Goal: Complete application form

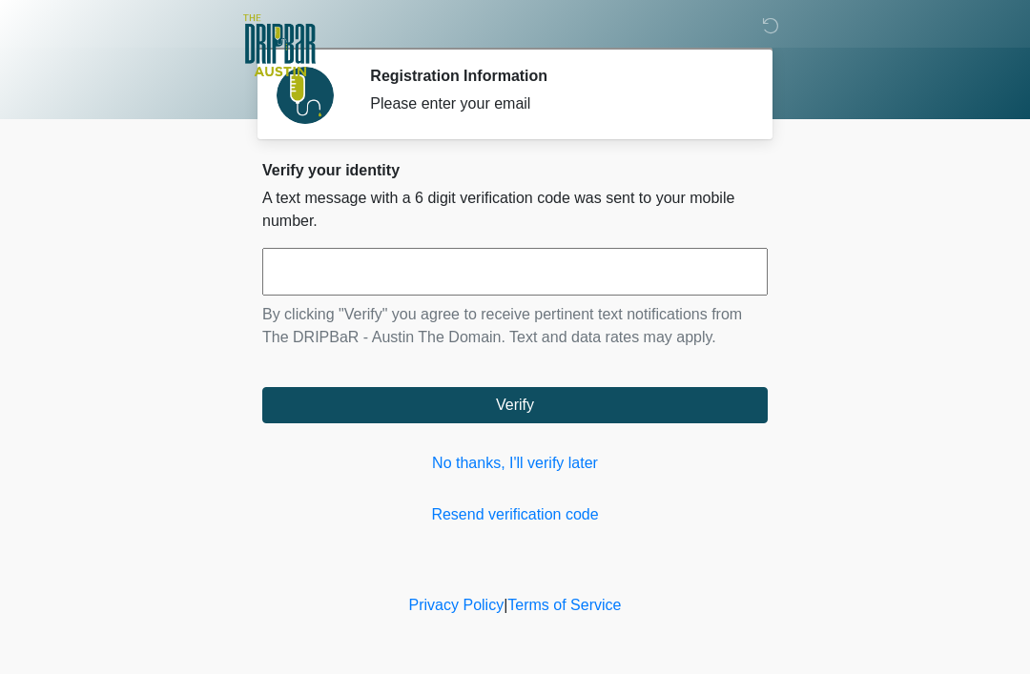
click at [540, 459] on link "No thanks, I'll verify later" at bounding box center [514, 463] width 505 height 23
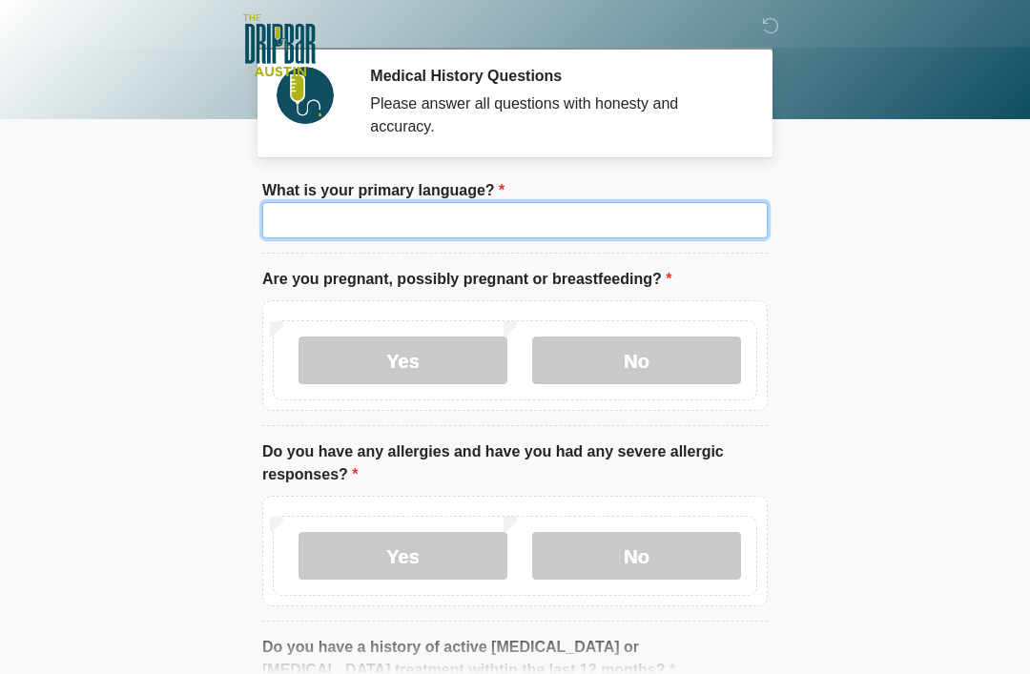
click at [530, 232] on input "What is your primary language?" at bounding box center [514, 220] width 505 height 36
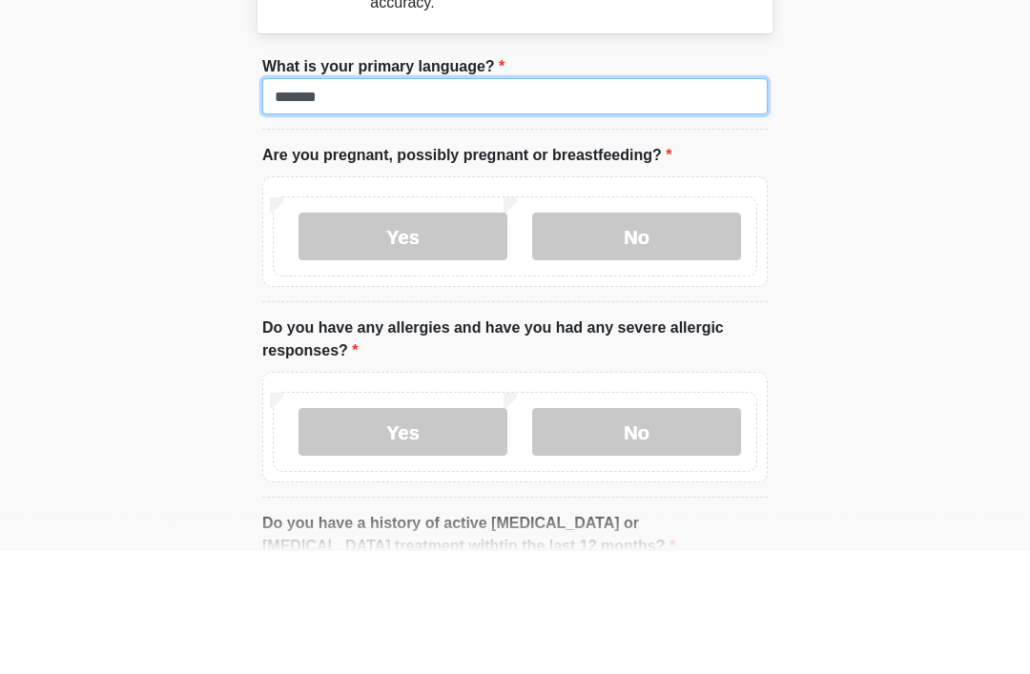
type input "*******"
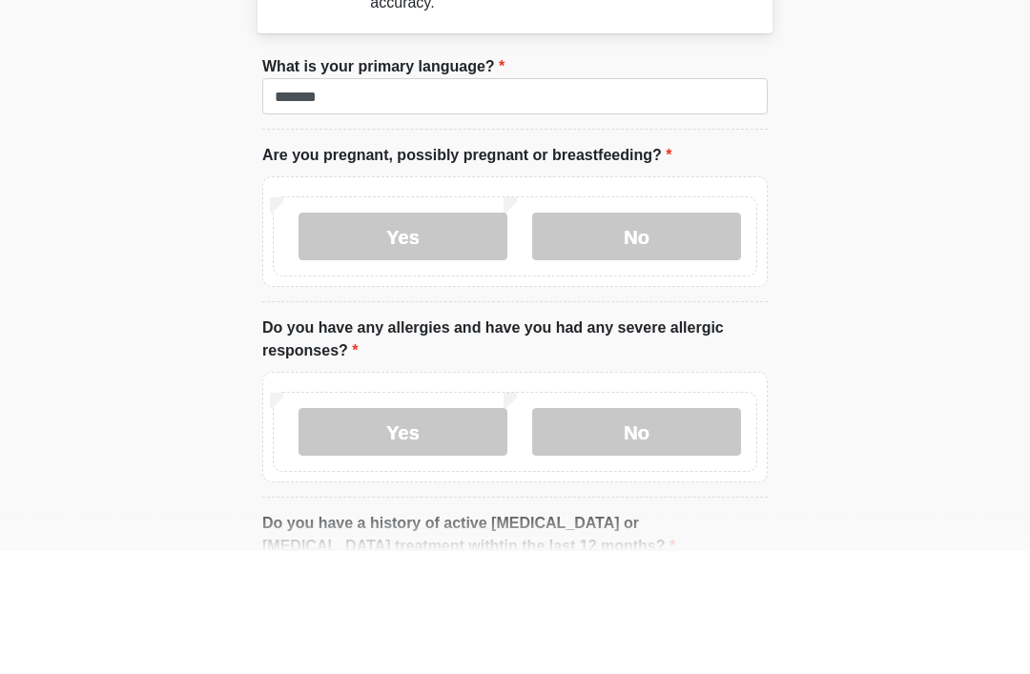
click at [661, 337] on label "No" at bounding box center [636, 361] width 209 height 48
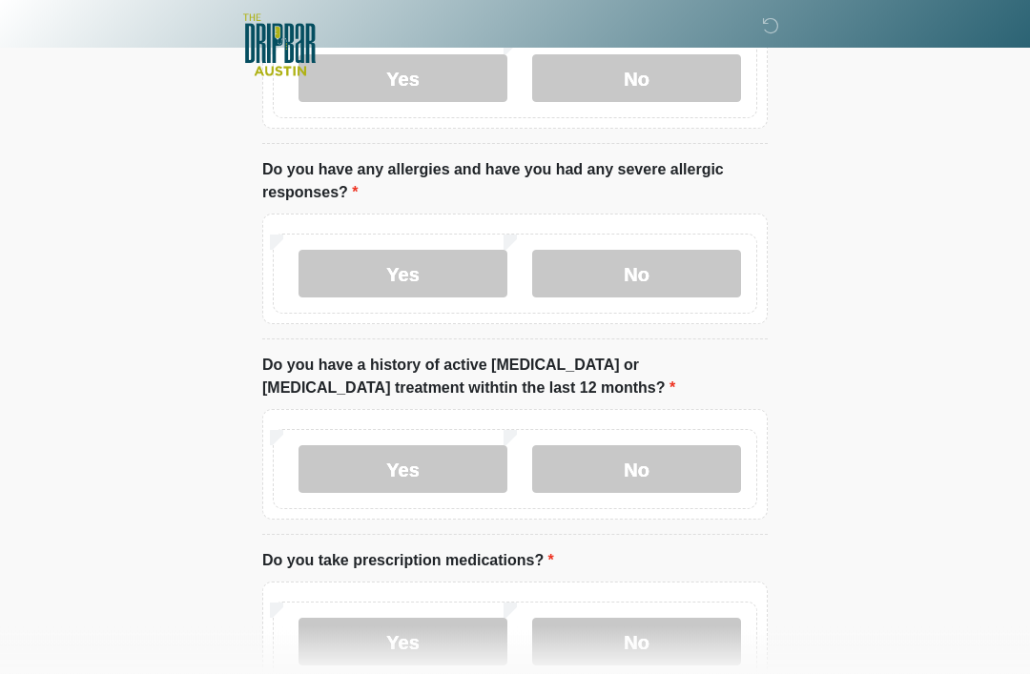
scroll to position [282, 0]
click at [669, 273] on label "No" at bounding box center [636, 274] width 209 height 48
click at [646, 466] on label "No" at bounding box center [636, 469] width 209 height 48
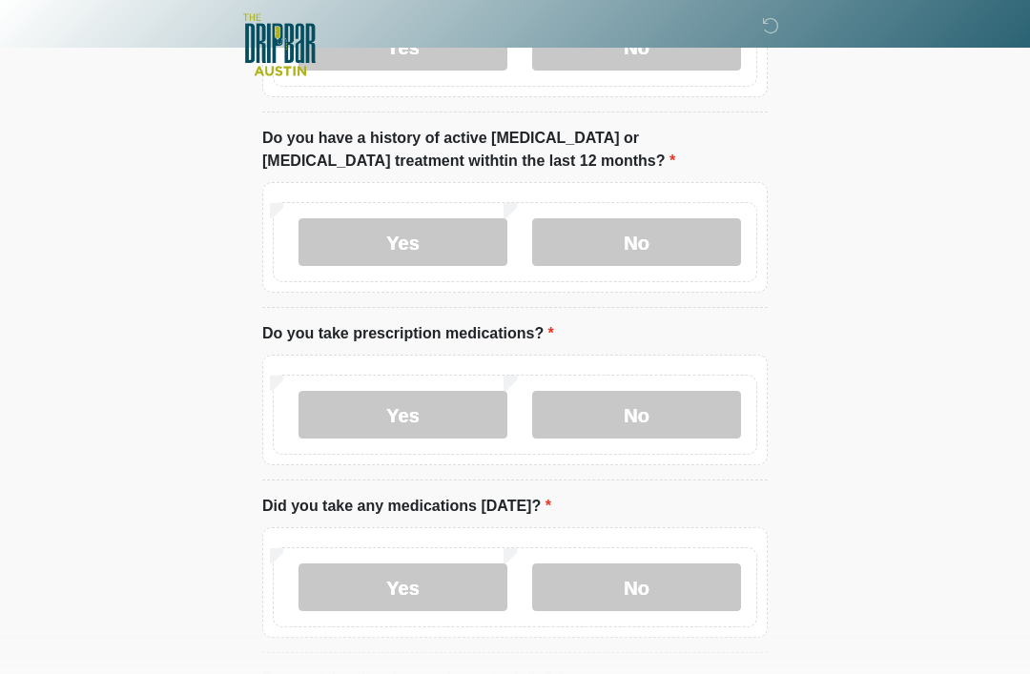
scroll to position [509, 0]
click at [674, 413] on label "No" at bounding box center [636, 415] width 209 height 48
click at [657, 578] on label "No" at bounding box center [636, 588] width 209 height 48
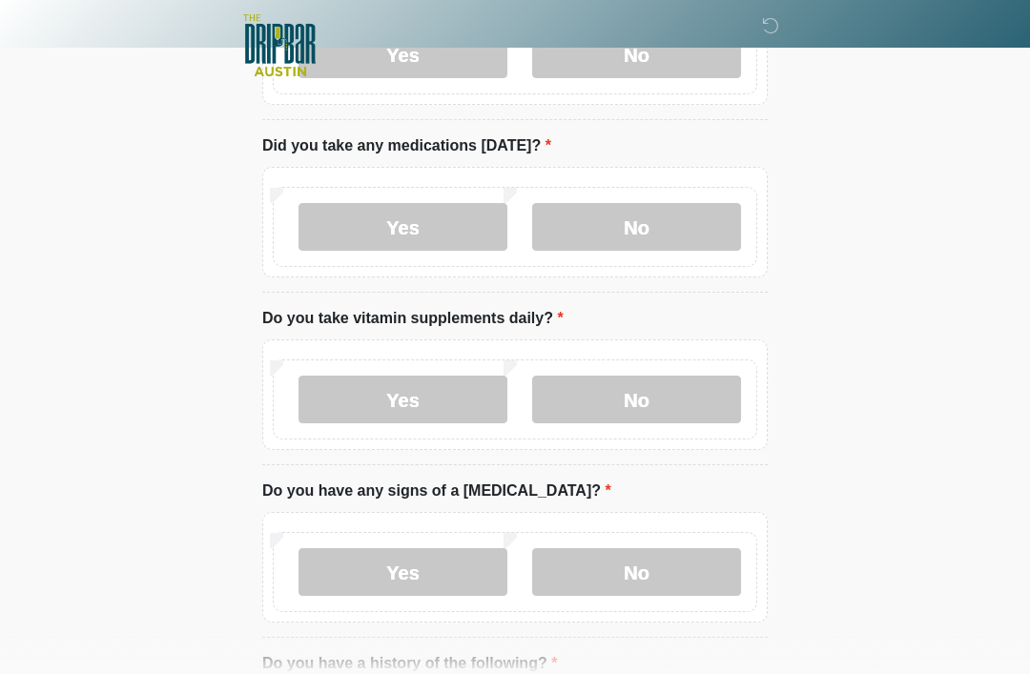
scroll to position [869, 0]
click at [661, 395] on label "No" at bounding box center [636, 401] width 209 height 48
click at [678, 571] on label "No" at bounding box center [636, 573] width 209 height 48
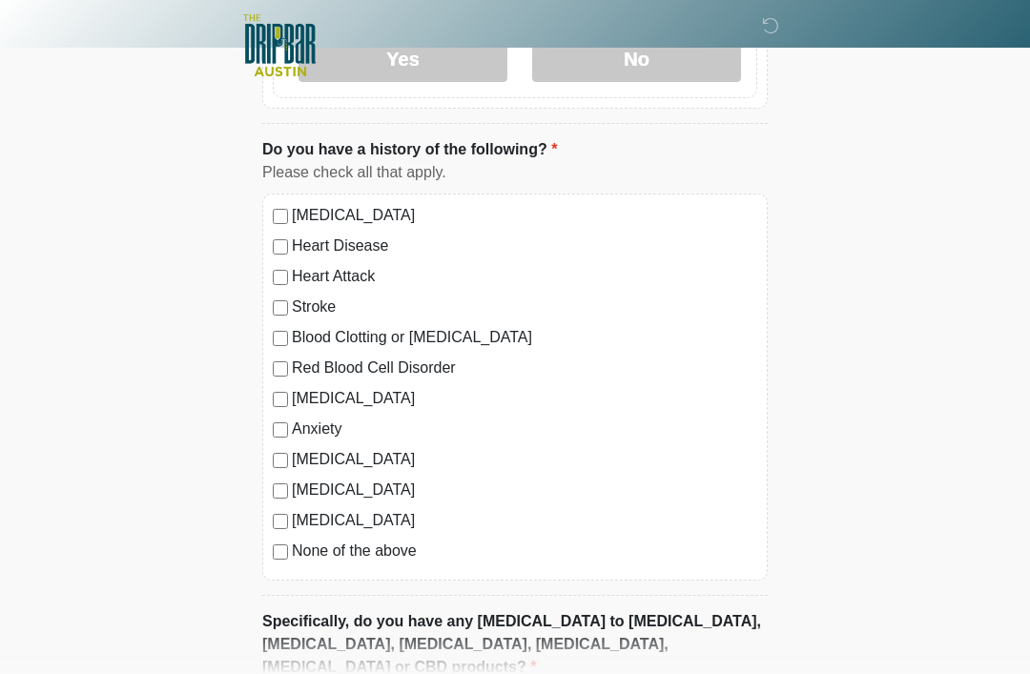
scroll to position [1410, 0]
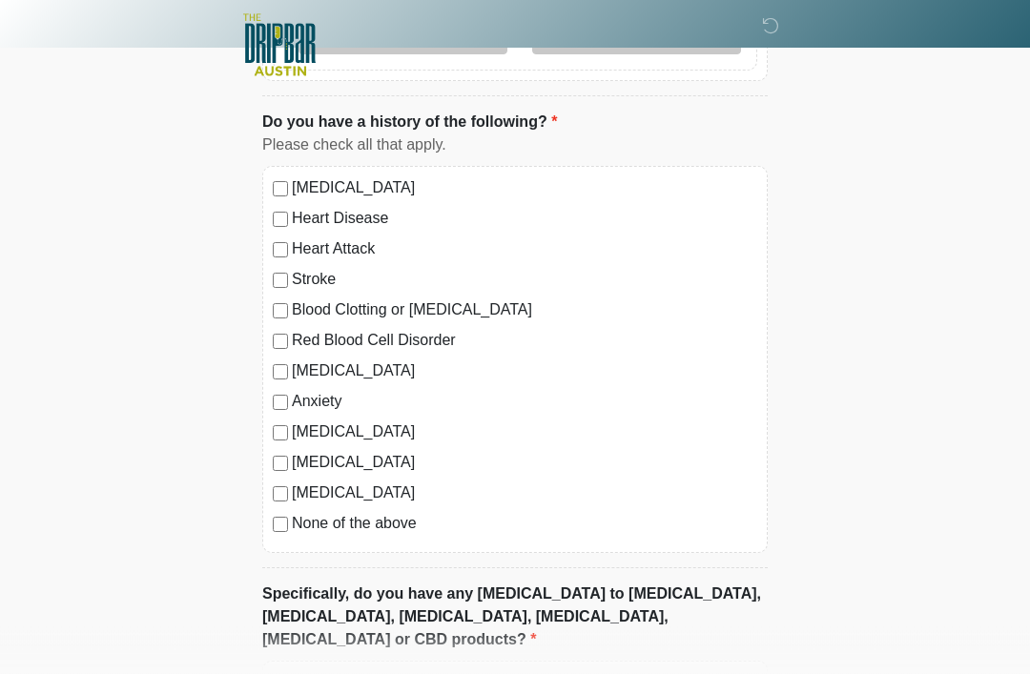
click at [308, 346] on label "Red Blood Cell Disorder" at bounding box center [524, 341] width 465 height 23
click at [293, 364] on label "[MEDICAL_DATA]" at bounding box center [524, 371] width 465 height 23
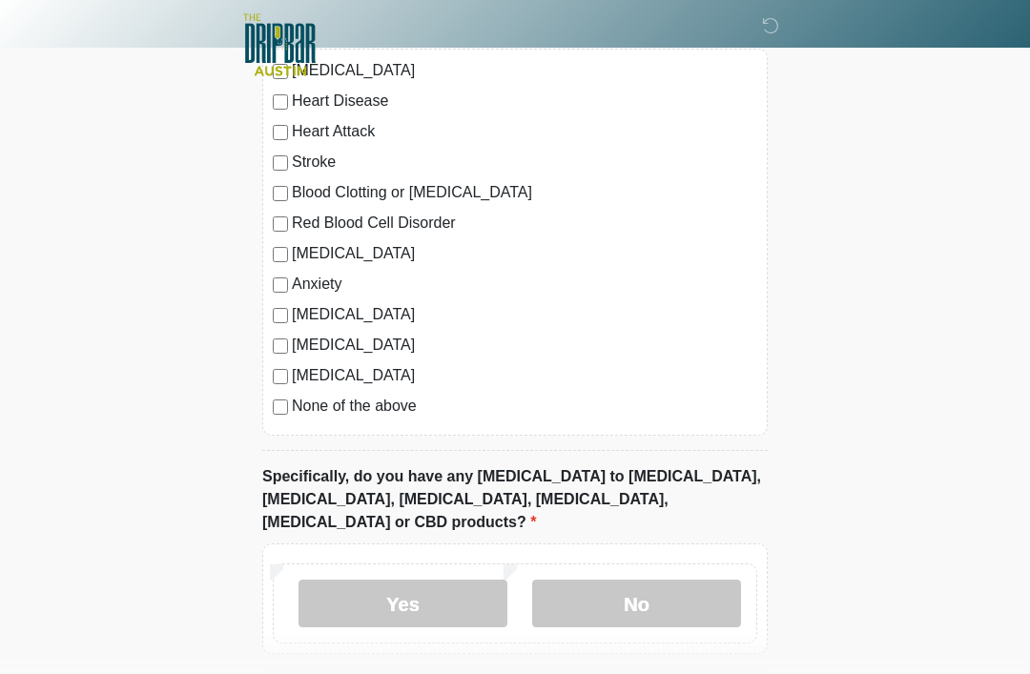
scroll to position [1590, 0]
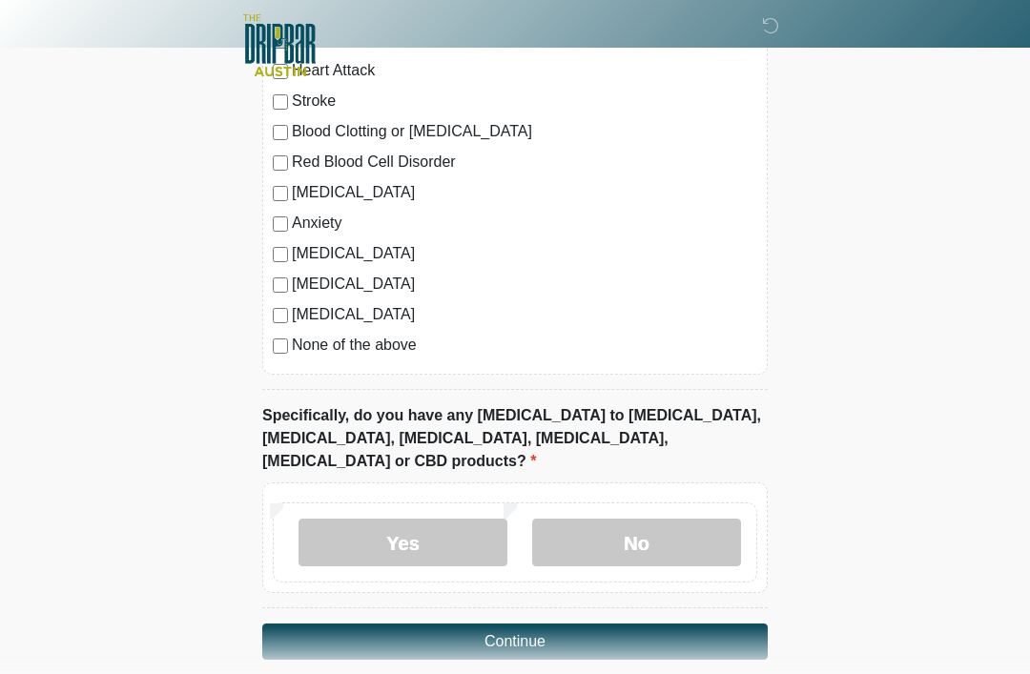
click at [636, 519] on label "No" at bounding box center [636, 543] width 209 height 48
click at [607, 624] on button "Continue" at bounding box center [514, 642] width 505 height 36
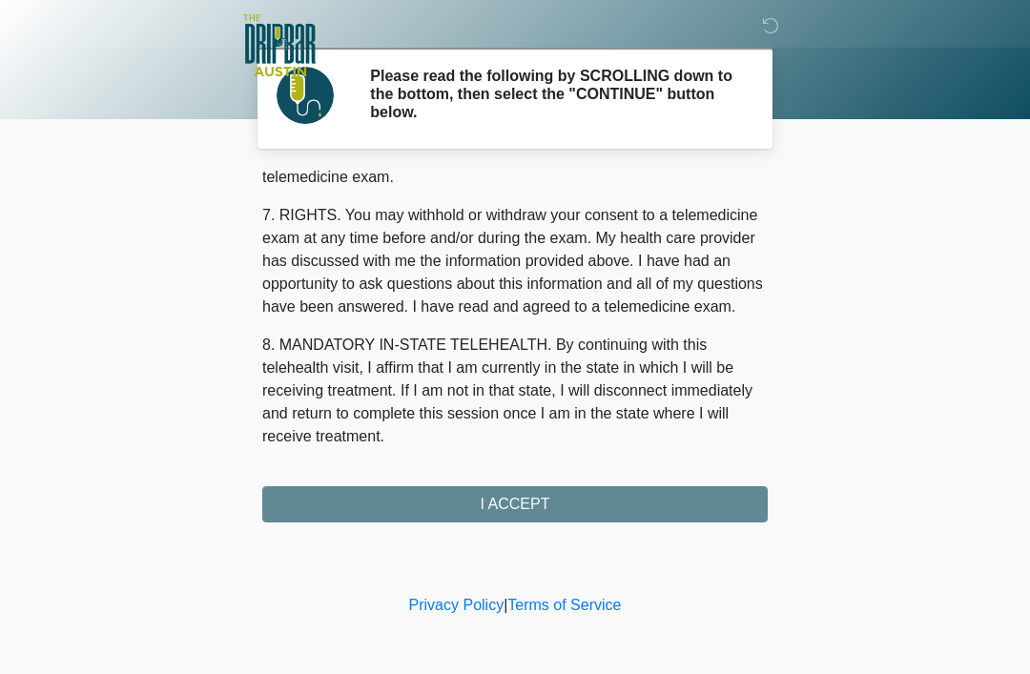
scroll to position [836, 0]
click at [583, 497] on button "I ACCEPT" at bounding box center [514, 504] width 505 height 36
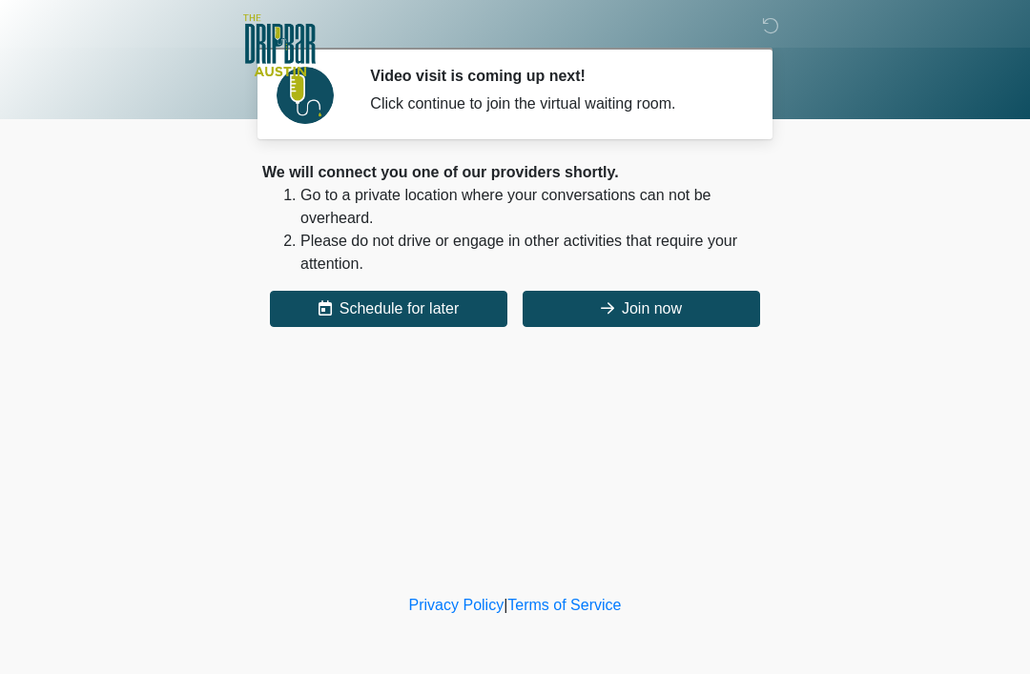
click at [686, 303] on button "Join now" at bounding box center [641, 309] width 237 height 36
